Goal: Information Seeking & Learning: Learn about a topic

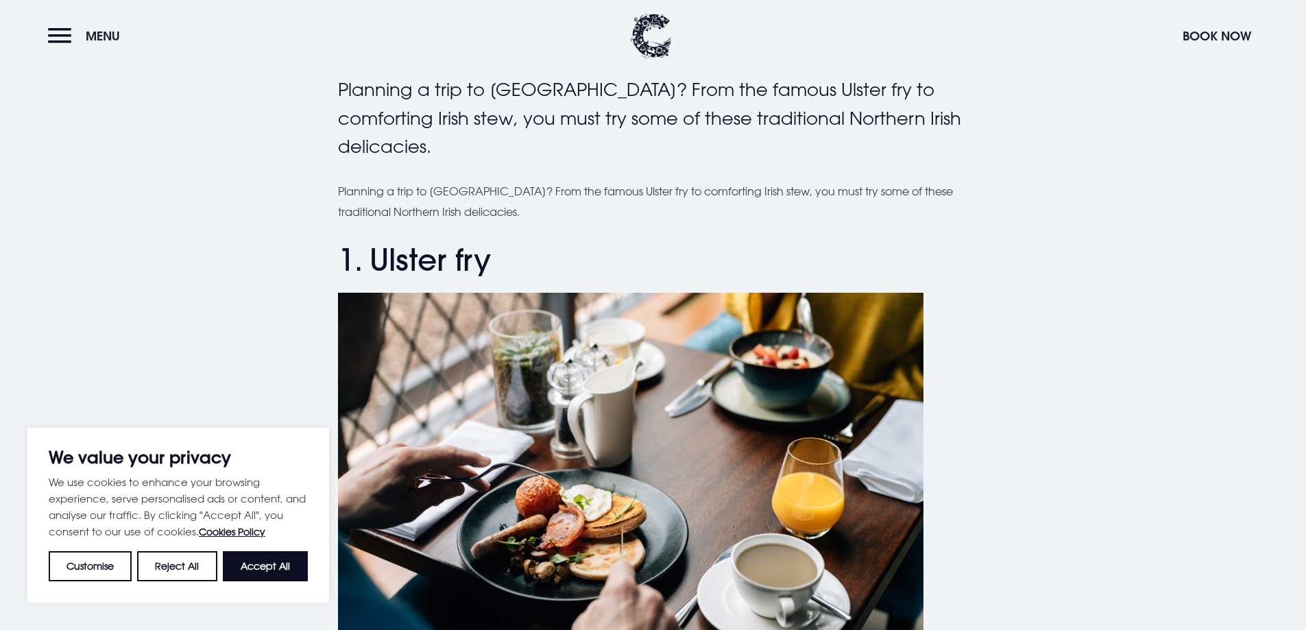
click at [476, 188] on p "Planning a trip to [GEOGRAPHIC_DATA]? From the famous Ulster fry to comforting …" at bounding box center [653, 202] width 631 height 42
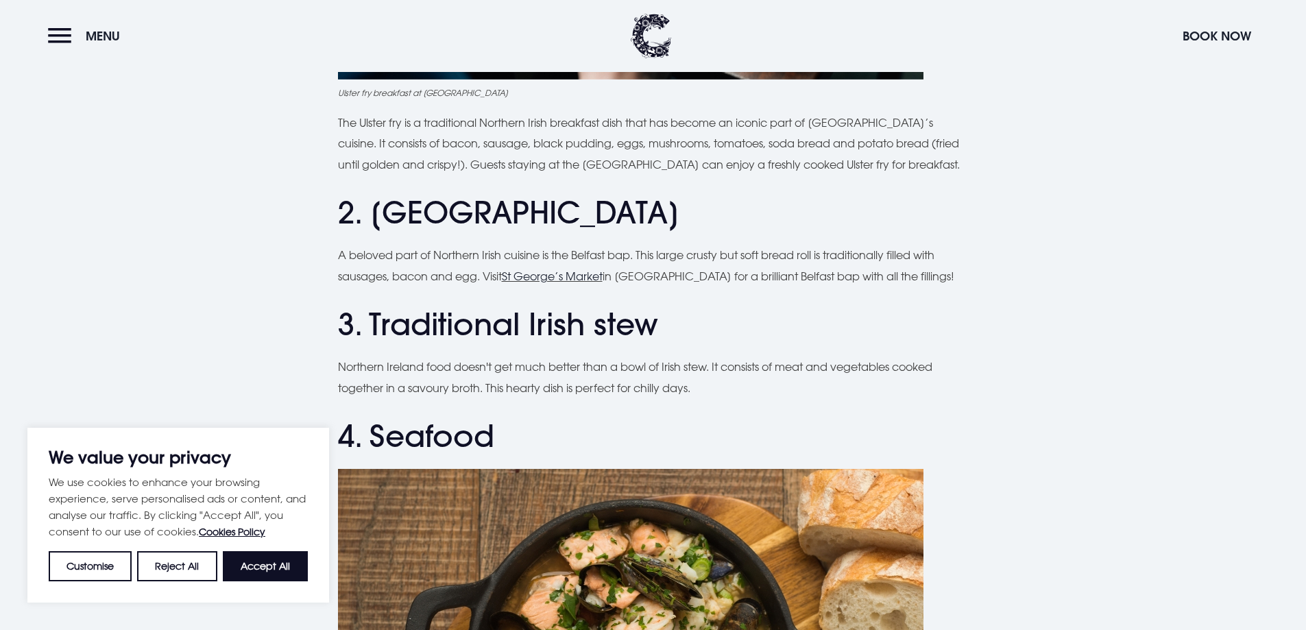
scroll to position [914, 0]
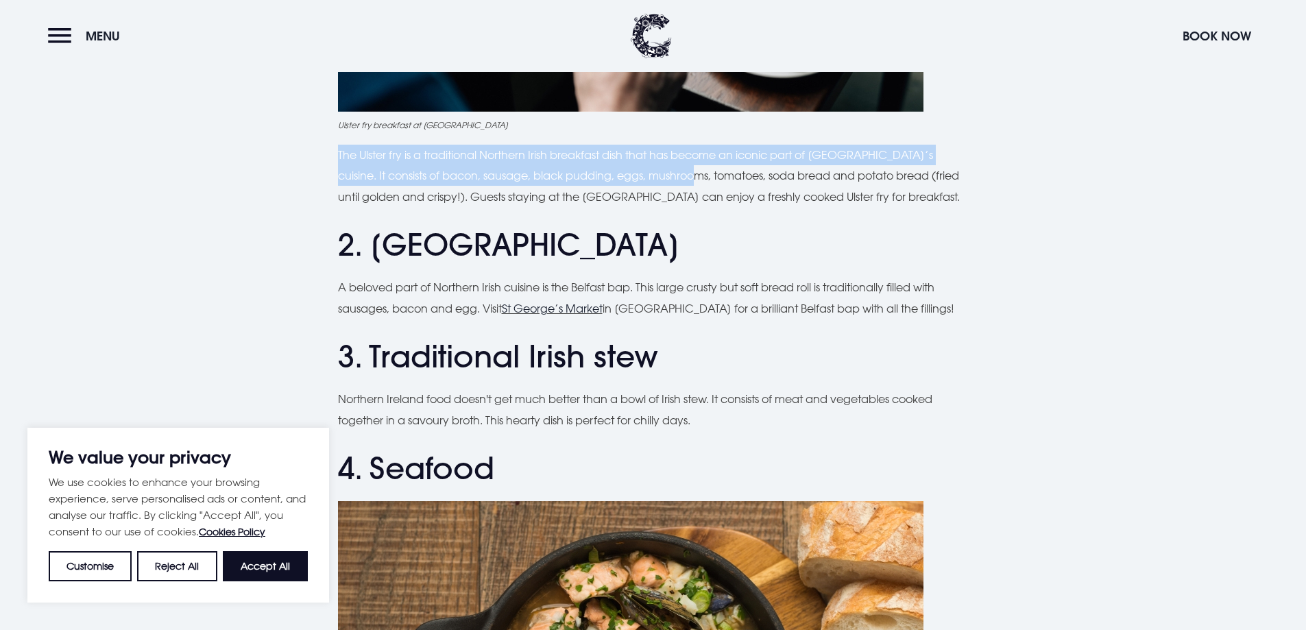
drag, startPoint x: 317, startPoint y: 145, endPoint x: 661, endPoint y: 209, distance: 349.9
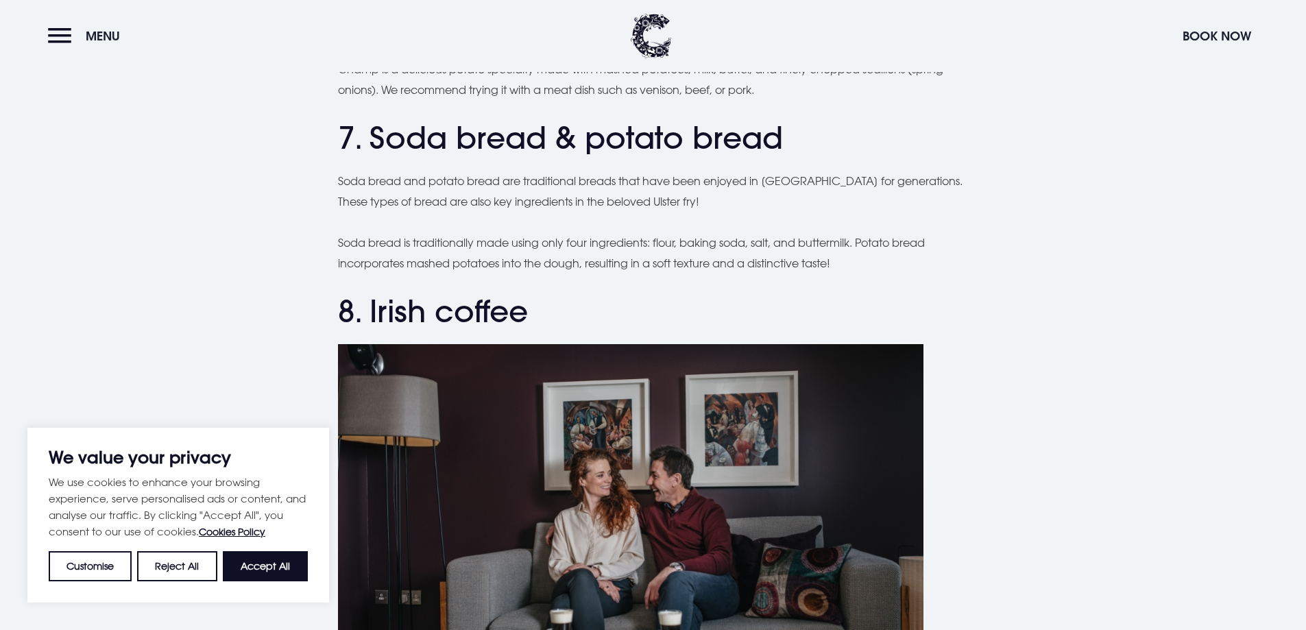
scroll to position [2399, 0]
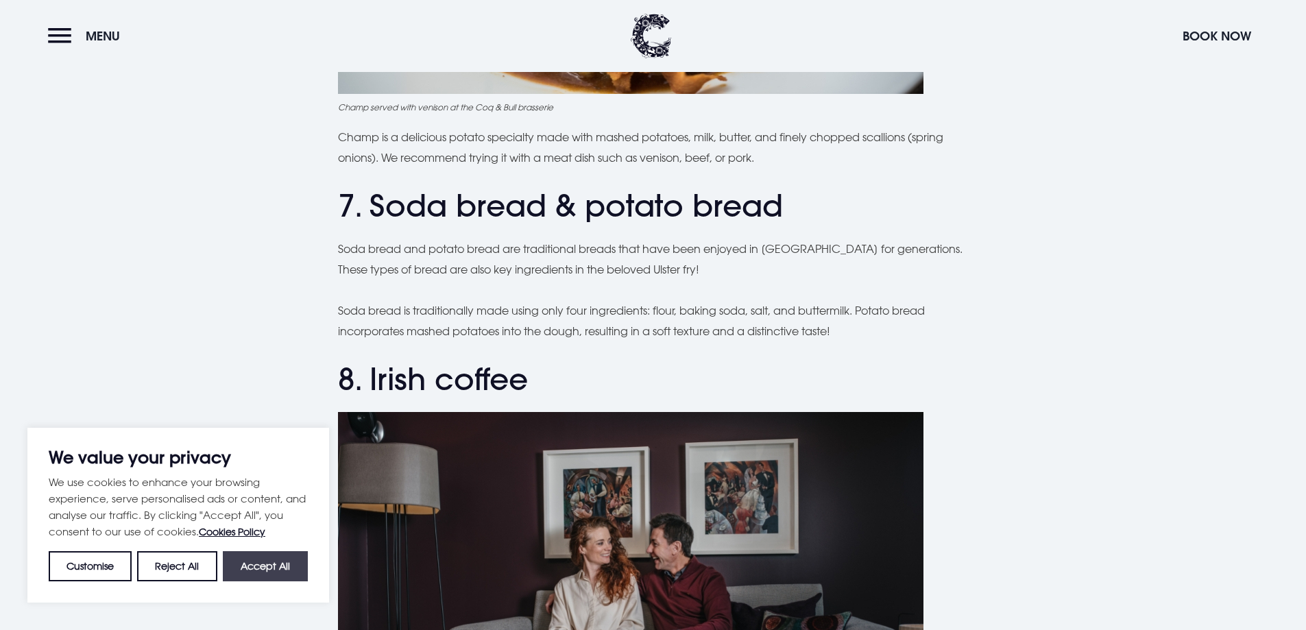
click at [262, 558] on button "Accept All" at bounding box center [265, 566] width 85 height 30
checkbox input "true"
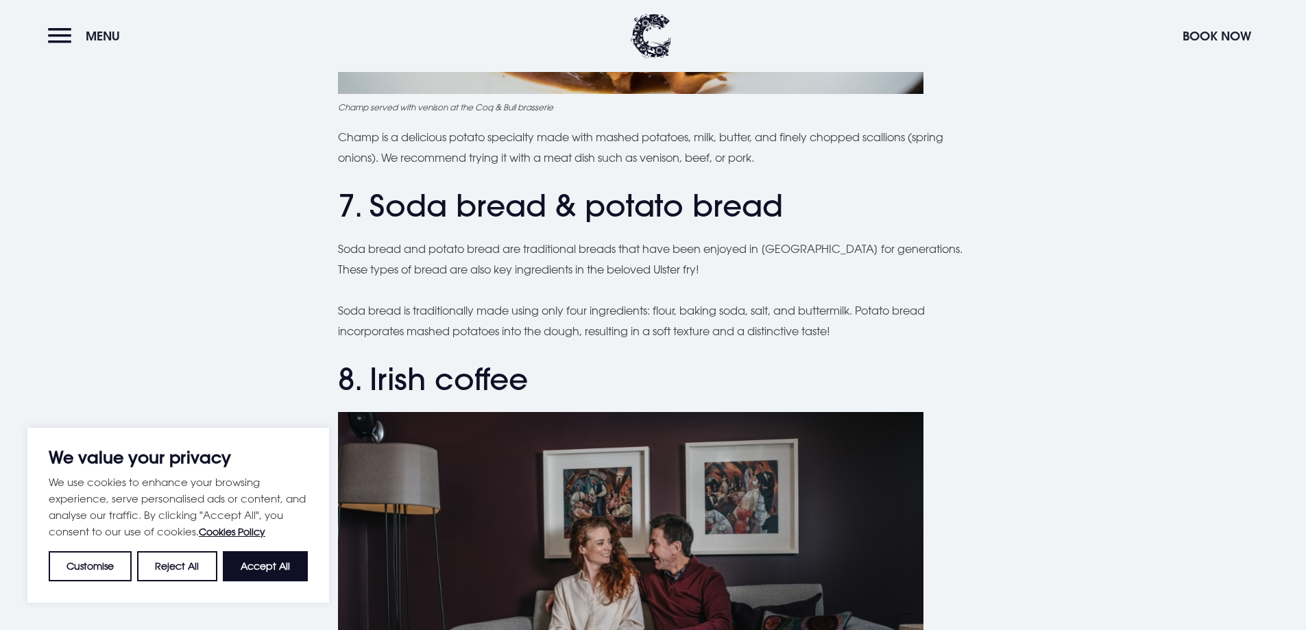
checkbox input "true"
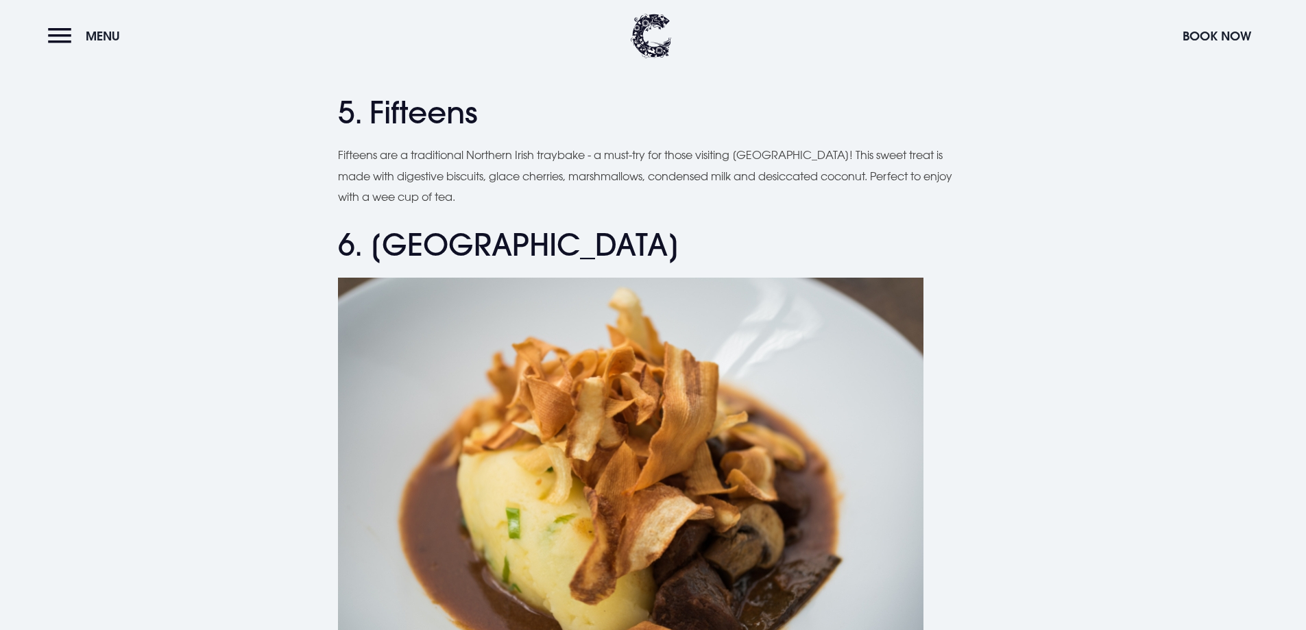
scroll to position [1828, 0]
